Goal: Feedback & Contribution: Submit feedback/report problem

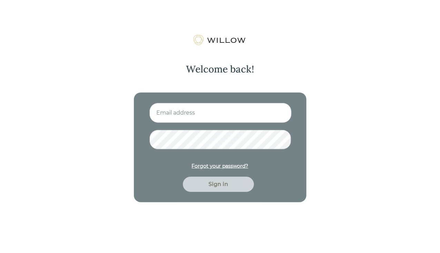
type input "[EMAIL_ADDRESS][DOMAIN_NAME]"
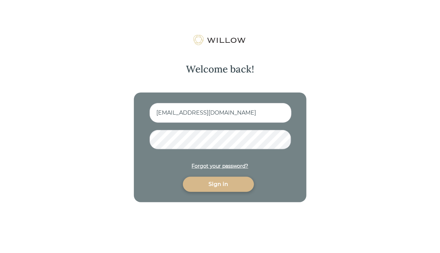
click at [183, 177] on button "Sign in" at bounding box center [218, 184] width 71 height 15
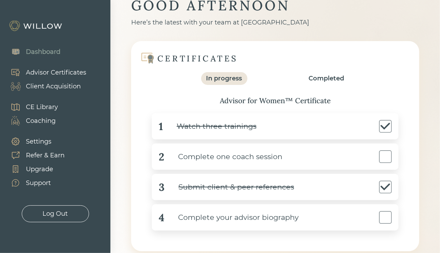
scroll to position [103, 0]
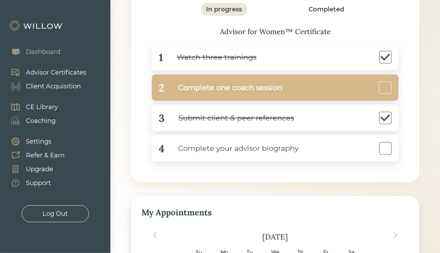
click at [248, 92] on div "Complete one coach session" at bounding box center [223, 88] width 118 height 16
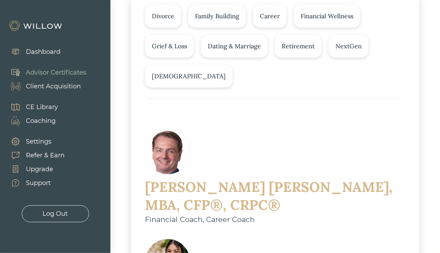
scroll to position [34, 0]
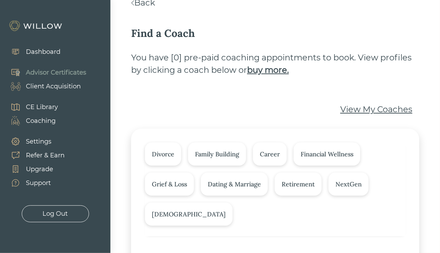
click at [44, 53] on div "Dashboard" at bounding box center [43, 51] width 34 height 9
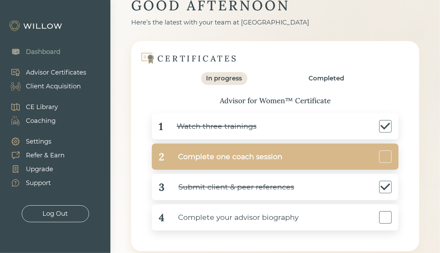
click at [398, 153] on div "2 Complete one coach session" at bounding box center [275, 156] width 247 height 26
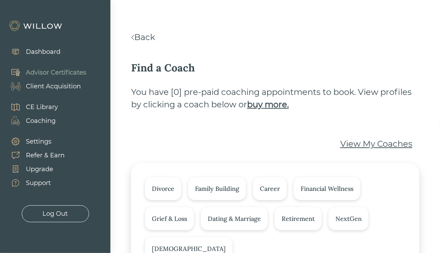
click at [49, 47] on div "Dashboard" at bounding box center [43, 51] width 34 height 9
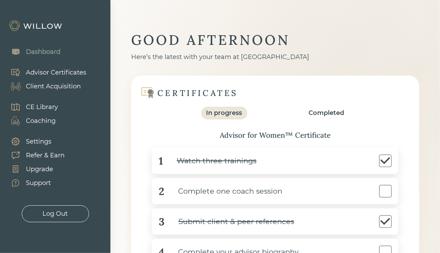
click at [325, 113] on div "Completed" at bounding box center [326, 112] width 36 height 9
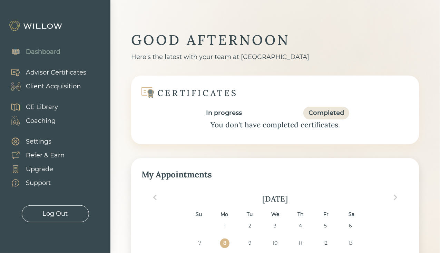
click at [41, 50] on div "Dashboard" at bounding box center [43, 51] width 34 height 9
click at [39, 87] on div "Client Acquisition" at bounding box center [53, 86] width 55 height 9
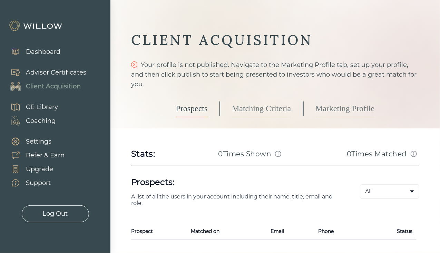
click at [48, 72] on div "Advisor Certificates" at bounding box center [56, 72] width 60 height 9
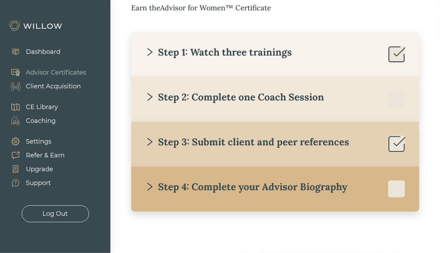
scroll to position [126, 0]
click at [246, 146] on div "Step 3: Submit client and peer references" at bounding box center [247, 142] width 204 height 12
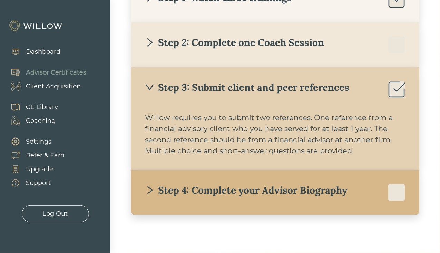
scroll to position [183, 0]
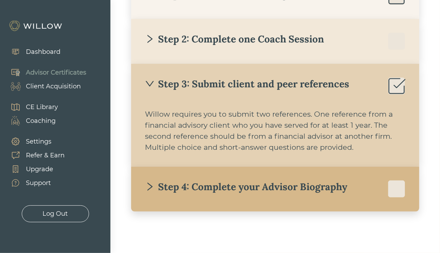
click at [233, 182] on div "Step 4: Complete your Advisor Biography" at bounding box center [246, 186] width 202 height 12
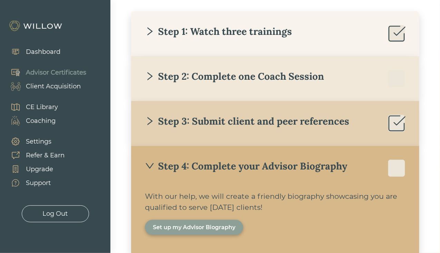
scroll to position [80, 0]
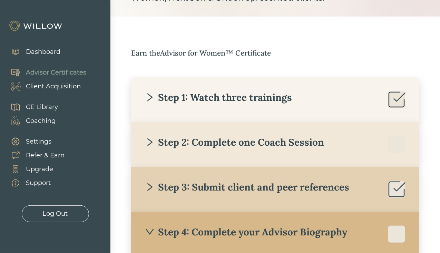
click at [223, 143] on div "Step 2: Complete one Coach Session" at bounding box center [234, 142] width 179 height 12
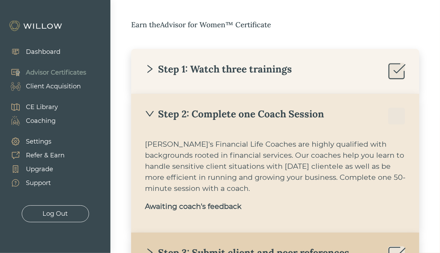
scroll to position [149, 0]
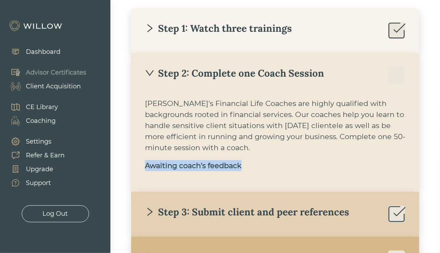
drag, startPoint x: 260, startPoint y: 169, endPoint x: 143, endPoint y: 168, distance: 116.9
click at [143, 168] on div "Step 2: Complete one Coach Session [PERSON_NAME]'s Financial Life Coaches are h…" at bounding box center [275, 122] width 288 height 139
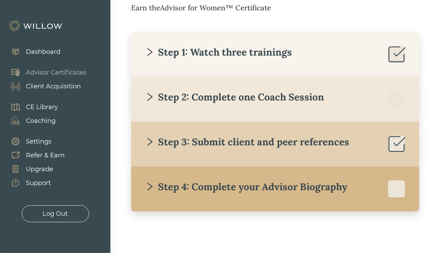
copy b "Awaiting coach's feedback"
click at [42, 180] on div "Support" at bounding box center [38, 182] width 25 height 9
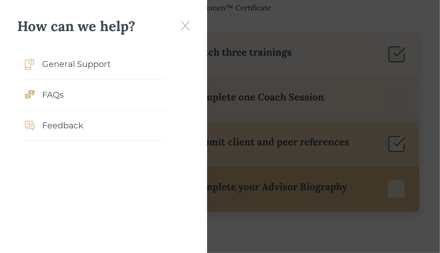
click at [76, 60] on div "General Support" at bounding box center [76, 64] width 69 height 12
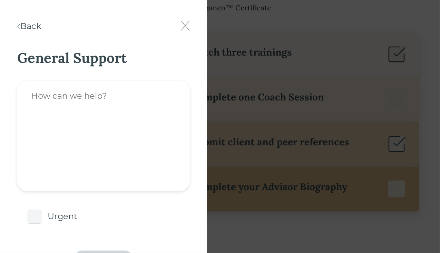
click at [83, 93] on textarea at bounding box center [103, 136] width 172 height 110
paste textarea "AITFX"
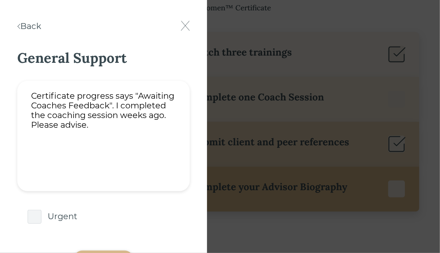
type textarea "Certificate progress says "Awaiting Coaches Feedback". I completed the coaching…"
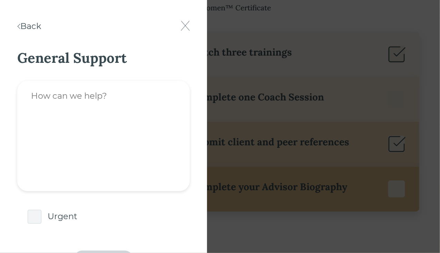
click at [103, 223] on form "Urgent Send" at bounding box center [103, 167] width 172 height 201
click at [88, 132] on textarea at bounding box center [103, 136] width 172 height 110
click at [36, 25] on div "Back" at bounding box center [29, 26] width 24 height 12
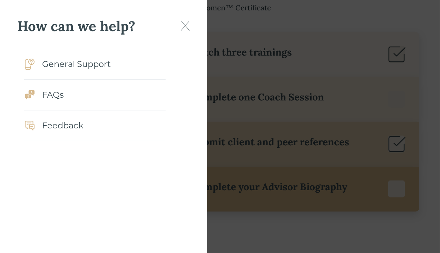
click at [94, 63] on div "General Support" at bounding box center [76, 64] width 69 height 12
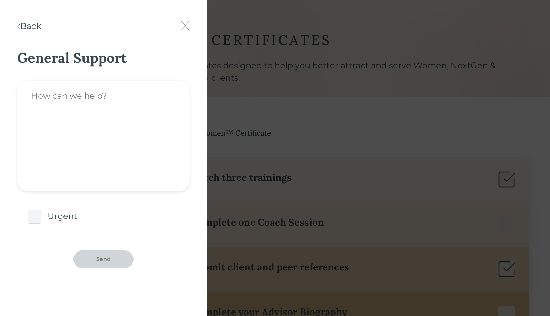
scroll to position [0, 0]
click at [114, 122] on textarea at bounding box center [103, 136] width 172 height 110
type textarea "a"
click at [184, 25] on img at bounding box center [185, 26] width 9 height 10
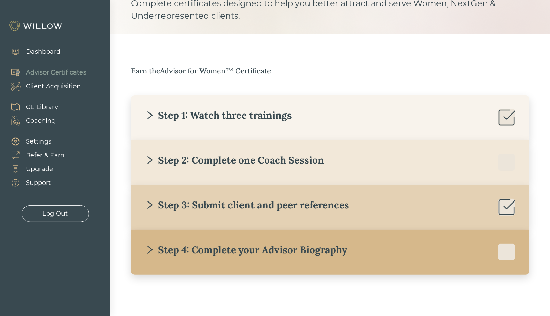
scroll to position [62, 0]
click at [257, 250] on div "Step 4: Complete your Advisor Biography" at bounding box center [246, 249] width 202 height 12
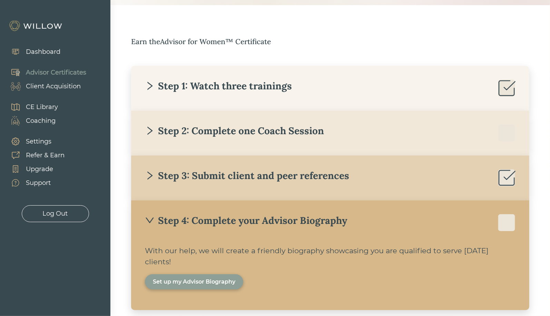
scroll to position [128, 0]
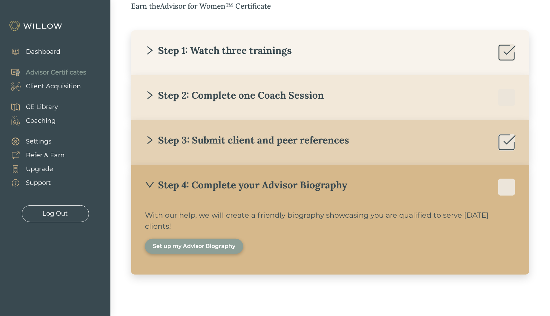
click at [181, 243] on div "Set up my Advisor Biography" at bounding box center [194, 246] width 82 height 8
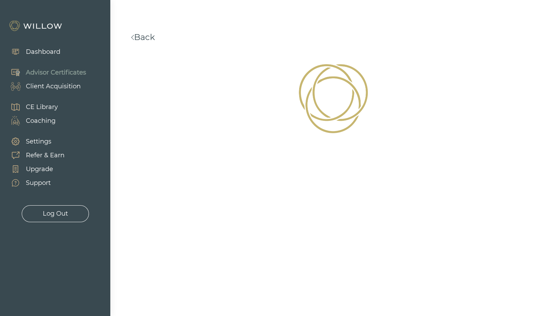
click at [147, 37] on link "Back" at bounding box center [143, 37] width 24 height 10
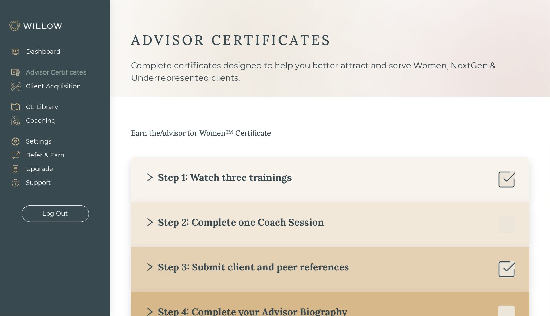
click at [321, 213] on div "Step 2: Complete one Coach Session [PERSON_NAME]'s Financial Life Coaches are h…" at bounding box center [330, 224] width 398 height 45
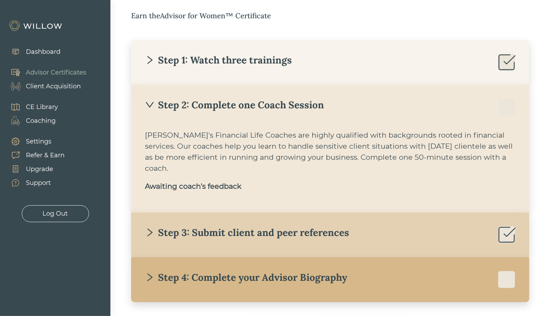
scroll to position [129, 0]
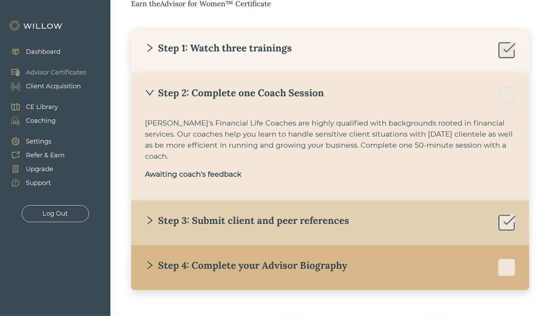
click at [201, 170] on b "Awaiting coach's feedback" at bounding box center [193, 174] width 97 height 9
